Goal: Find specific page/section: Find specific page/section

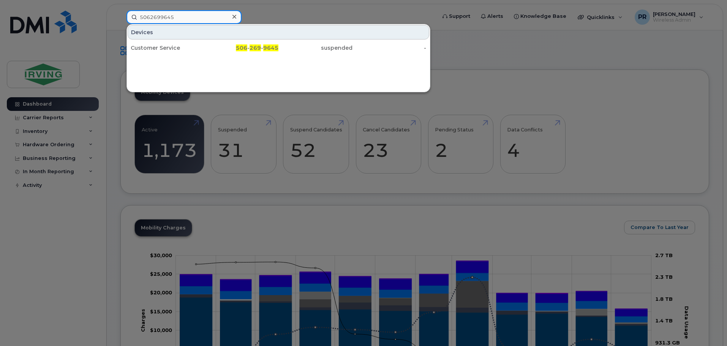
click at [168, 17] on input "5062699645" at bounding box center [184, 17] width 115 height 14
drag, startPoint x: 192, startPoint y: 15, endPoint x: 114, endPoint y: 13, distance: 78.3
click at [120, 14] on div "5062699645 Devices Customer Service 506 - 269 - 9645 suspended -" at bounding box center [278, 17] width 317 height 14
paste input "3436767"
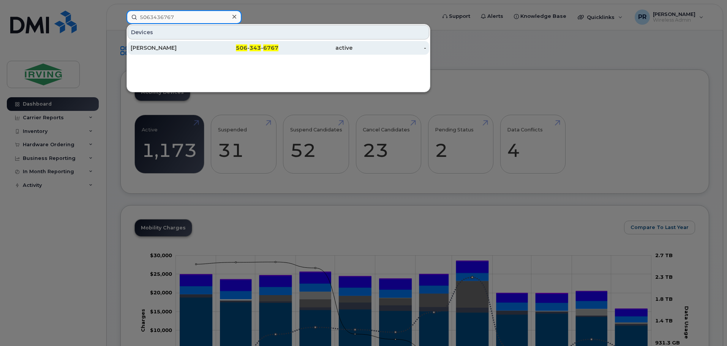
type input "5063436767"
click at [177, 47] on div "[PERSON_NAME]" at bounding box center [168, 48] width 74 height 8
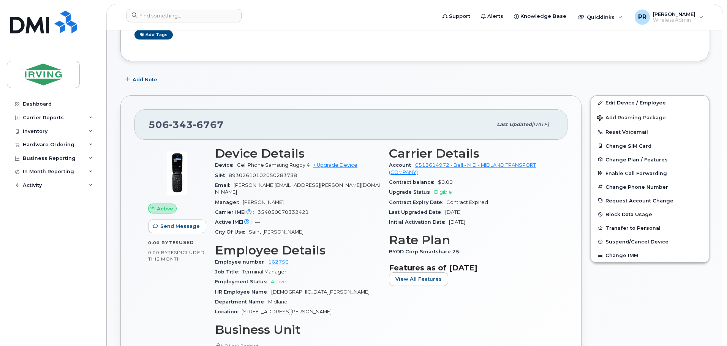
scroll to position [152, 0]
